Goal: Task Accomplishment & Management: Complete application form

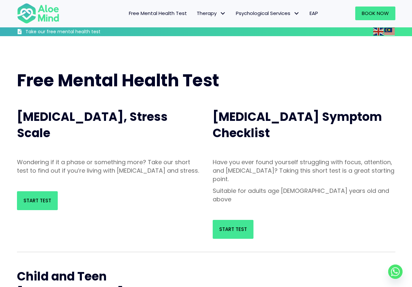
scroll to position [65, 0]
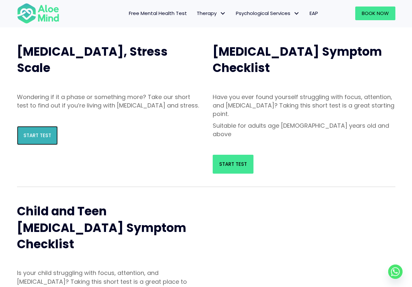
click at [38, 136] on link "Start Test" at bounding box center [37, 135] width 41 height 19
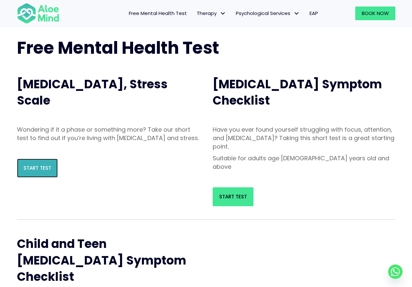
click at [24, 170] on link "Start Test" at bounding box center [37, 168] width 41 height 19
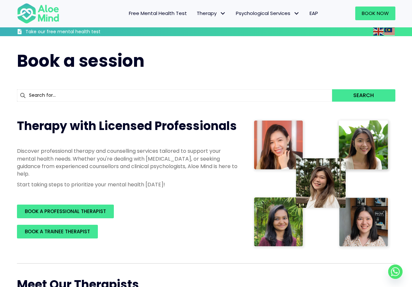
scroll to position [163, 0]
